Goal: Answer question/provide support

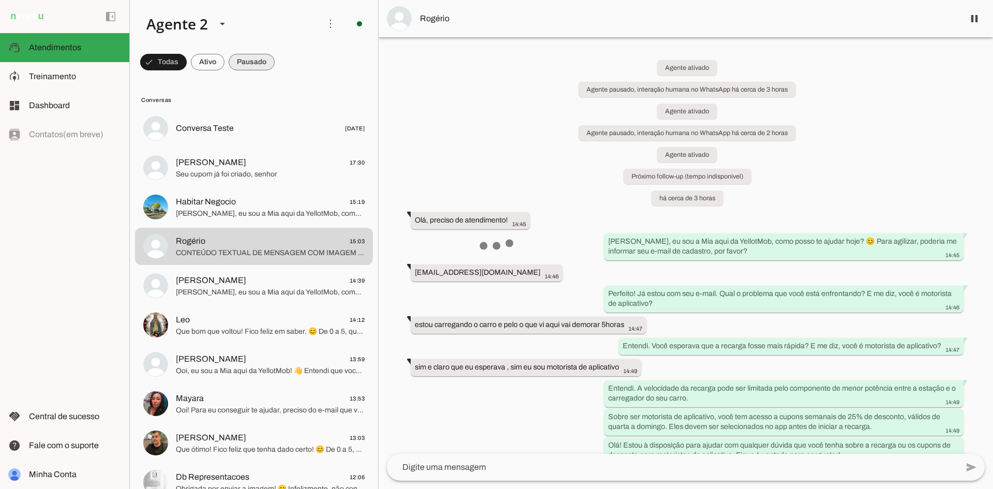
click at [187, 59] on span at bounding box center [163, 62] width 47 height 25
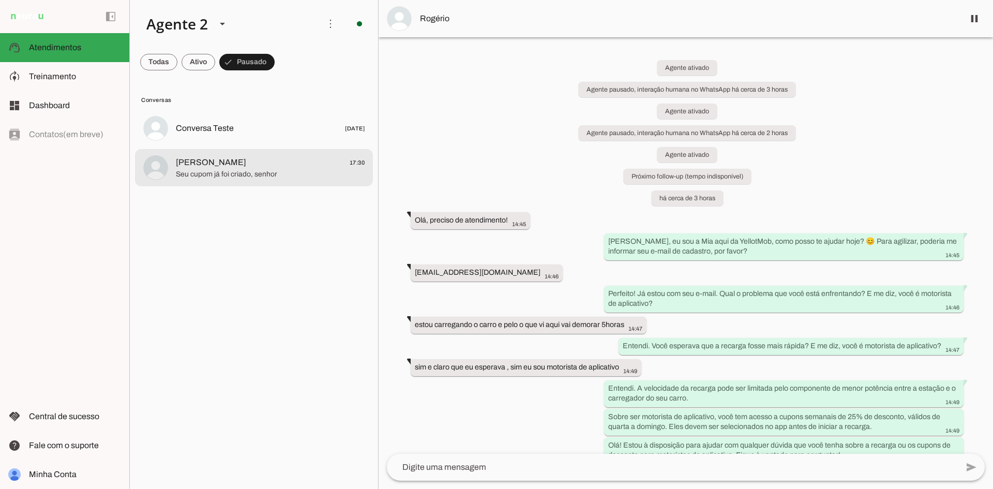
click at [315, 161] on span "[PERSON_NAME] 17:30" at bounding box center [270, 162] width 189 height 13
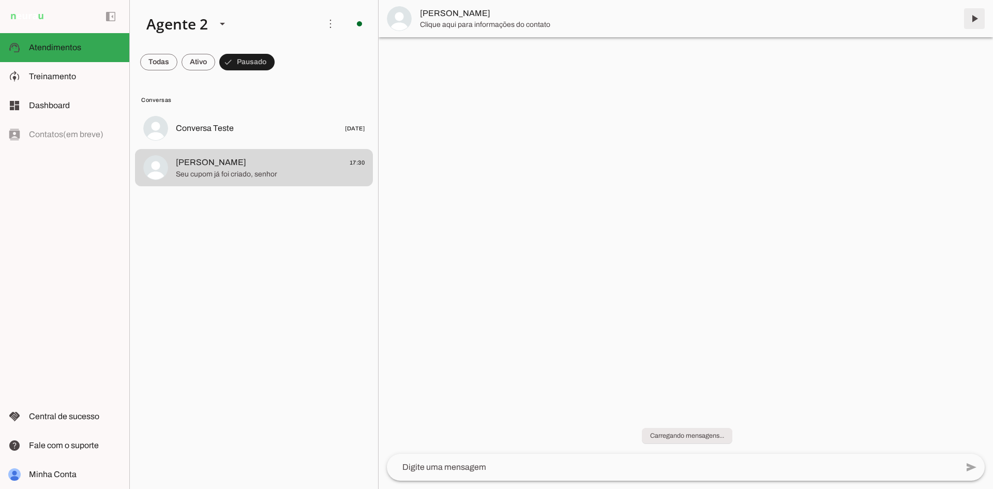
click at [970, 16] on span at bounding box center [974, 18] width 25 height 25
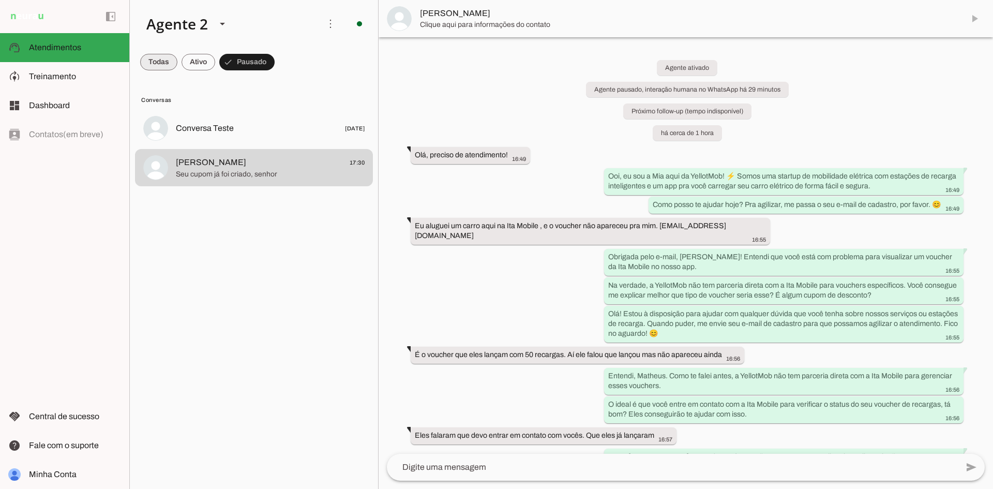
click at [161, 58] on span at bounding box center [158, 62] width 37 height 25
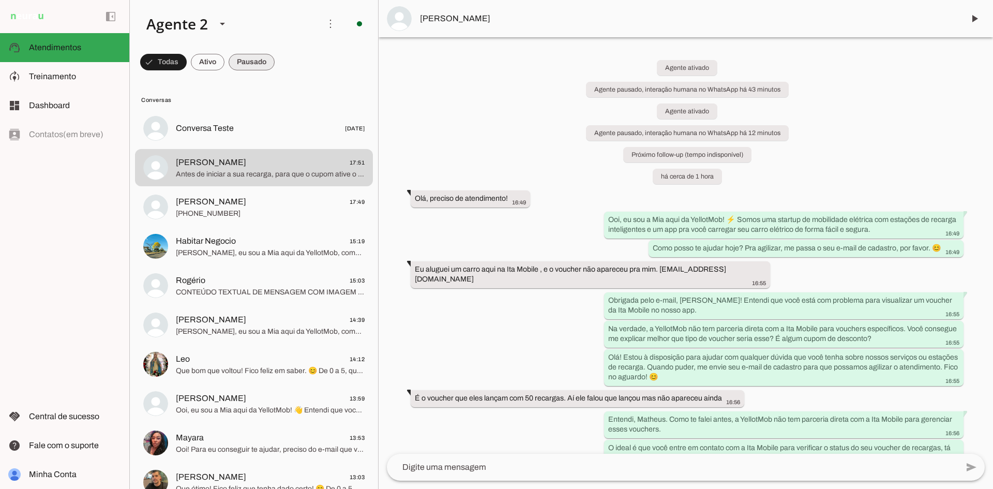
click at [187, 55] on span at bounding box center [163, 62] width 47 height 25
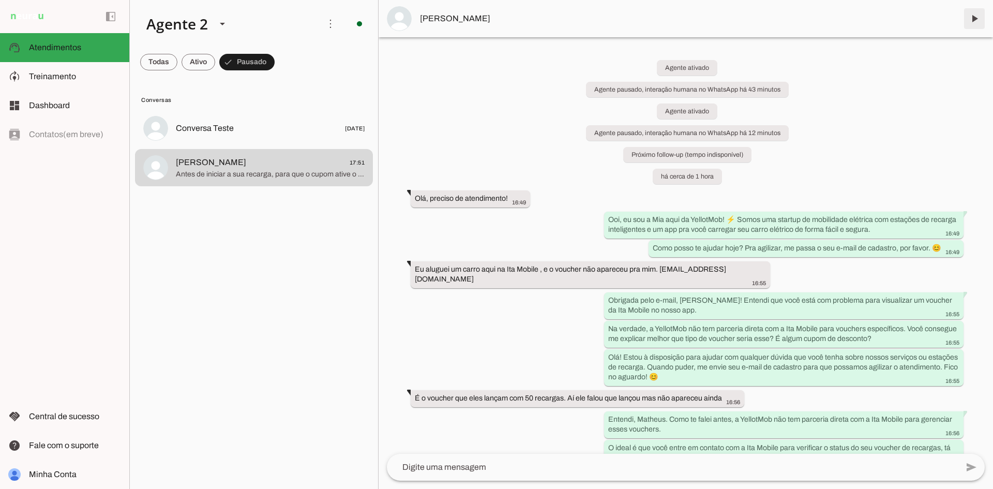
click at [977, 17] on span at bounding box center [974, 18] width 25 height 25
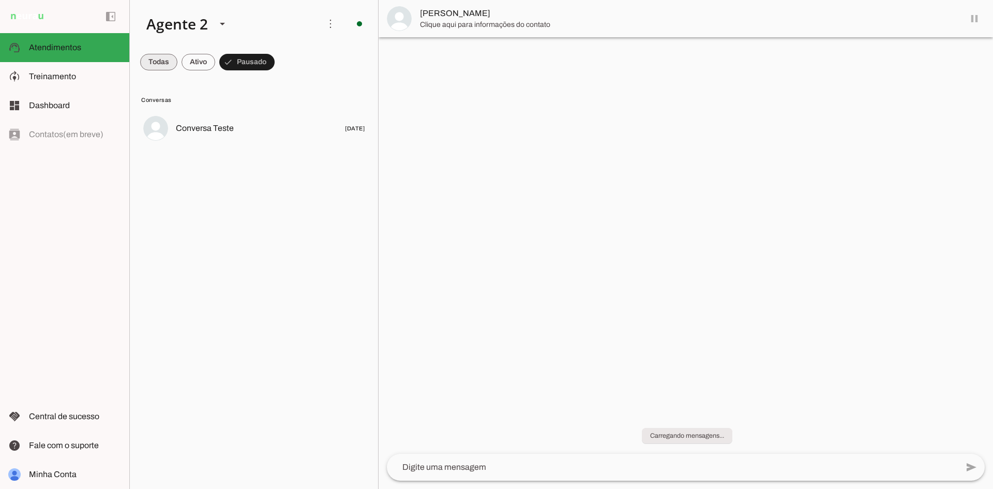
click at [151, 59] on span at bounding box center [158, 62] width 37 height 25
